Goal: Information Seeking & Learning: Learn about a topic

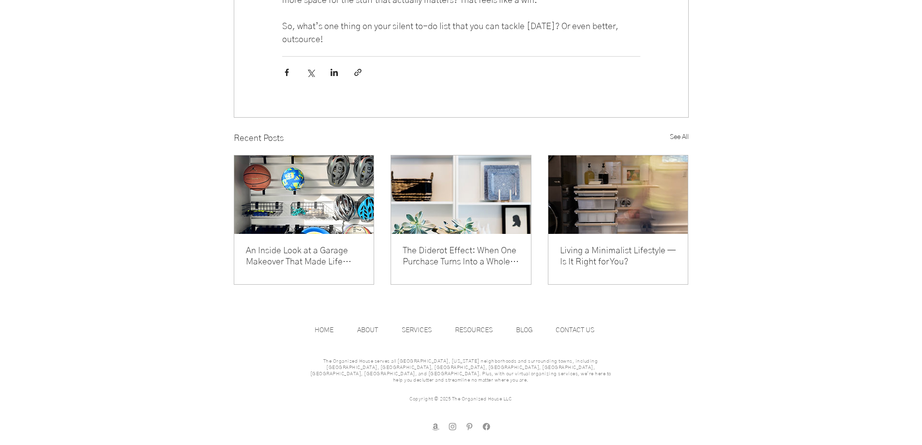
scroll to position [2218, 0]
click at [435, 261] on link "The Diderot Effect: When One Purchase Turns Into a Whole New Look (and More Stu…" at bounding box center [461, 256] width 117 height 22
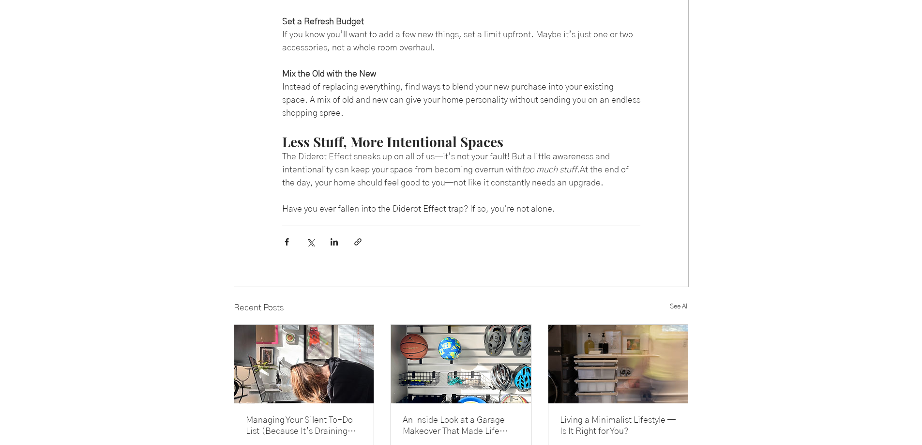
scroll to position [1065, 0]
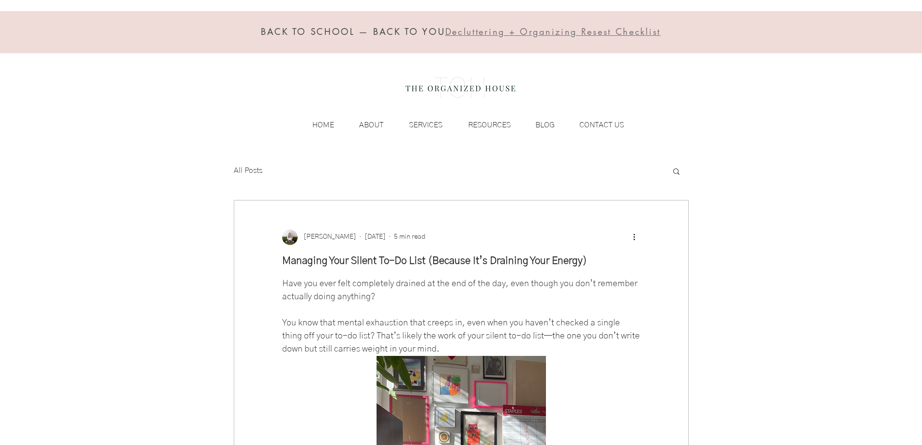
click at [468, 83] on img at bounding box center [460, 87] width 119 height 39
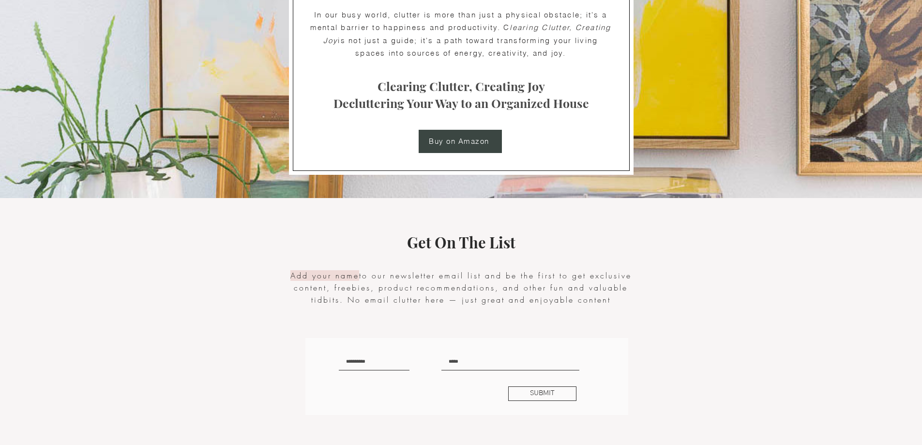
scroll to position [1965, 0]
